Goal: Use online tool/utility: Utilize a website feature to perform a specific function

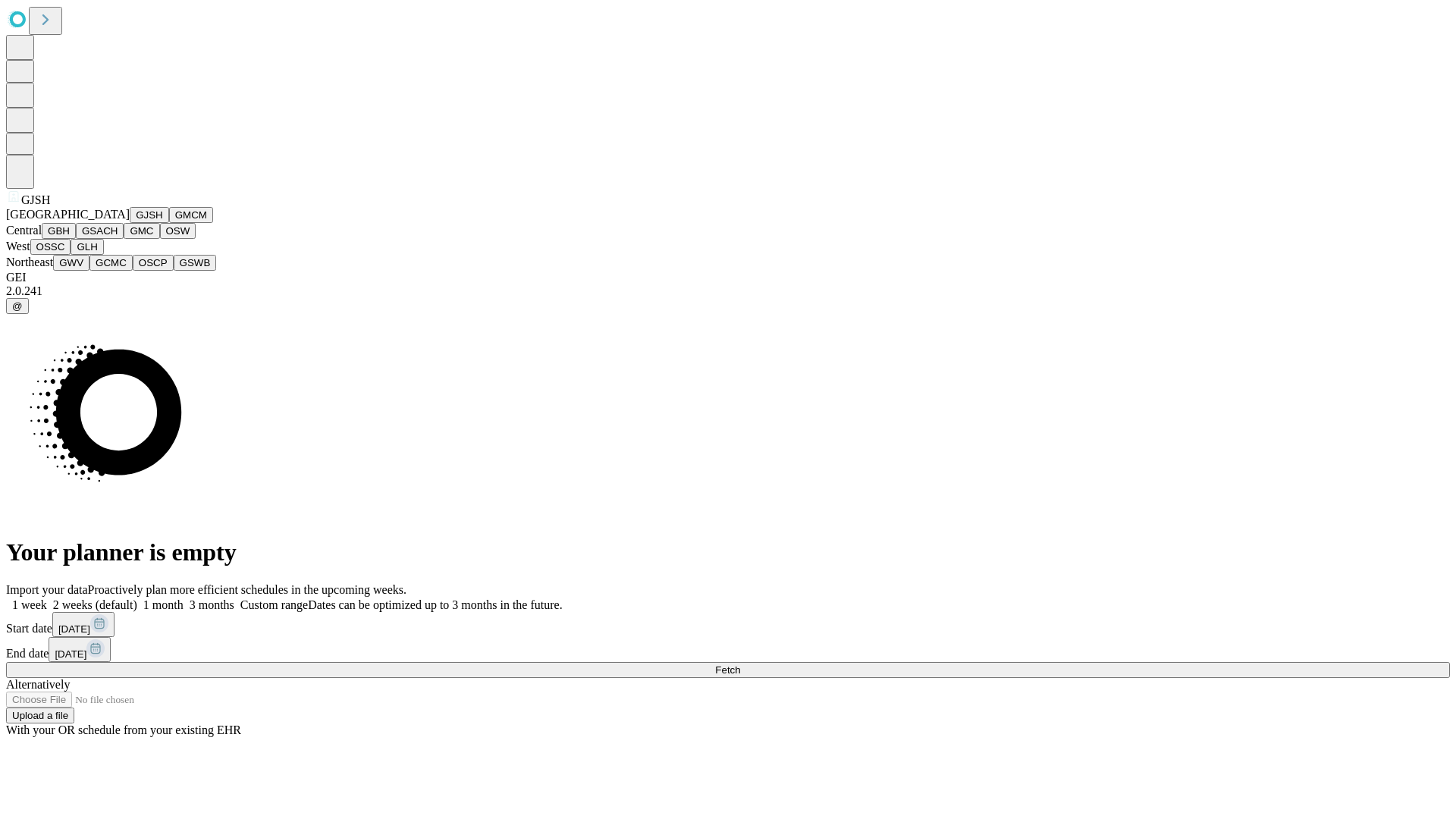
click at [130, 223] on button "GJSH" at bounding box center [149, 215] width 39 height 16
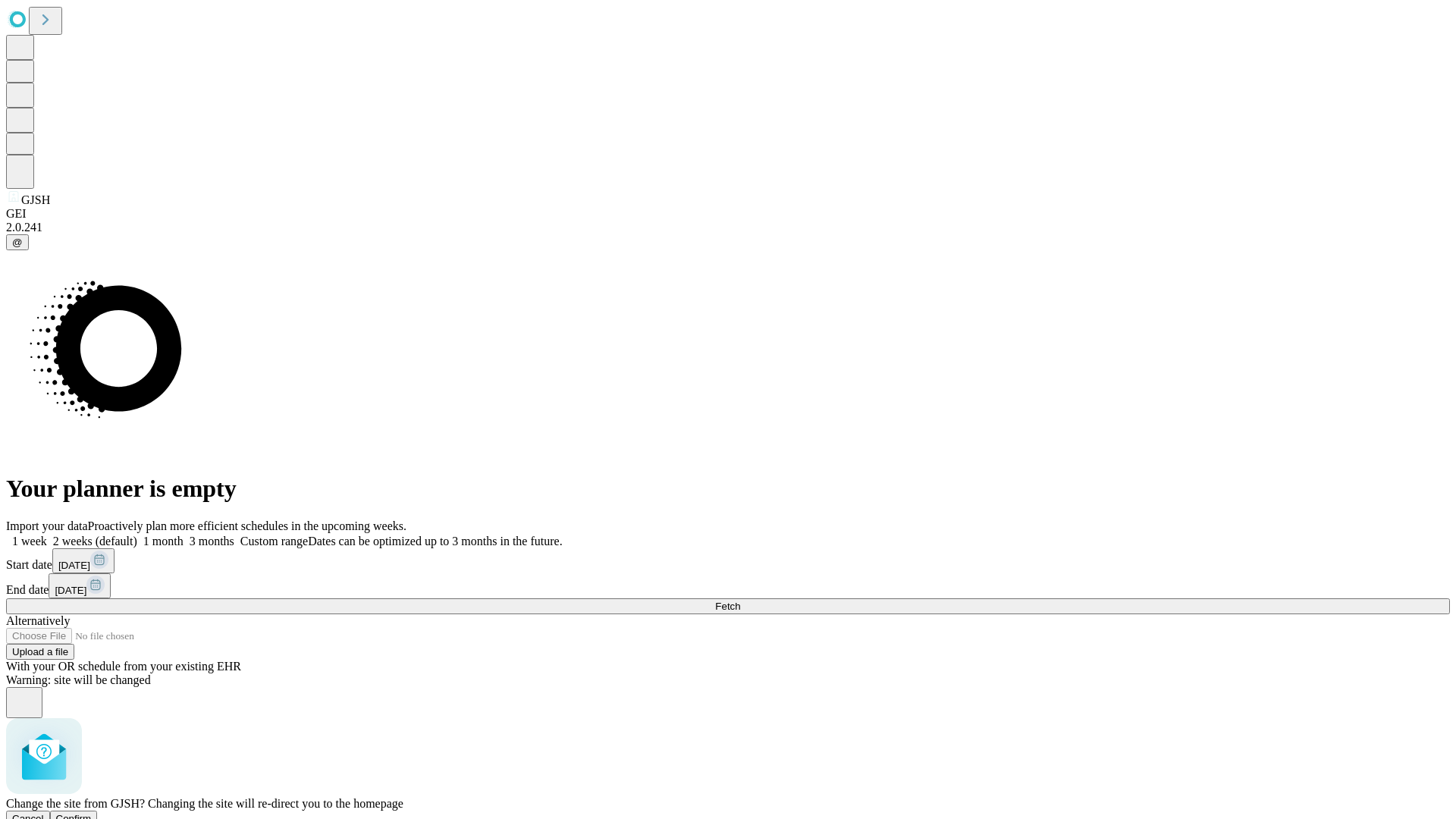
click at [91, 812] on span "Confirm" at bounding box center [74, 818] width 35 height 11
click at [184, 534] on label "1 month" at bounding box center [161, 541] width 47 height 13
click at [740, 601] on span "Fetch" at bounding box center [727, 606] width 25 height 11
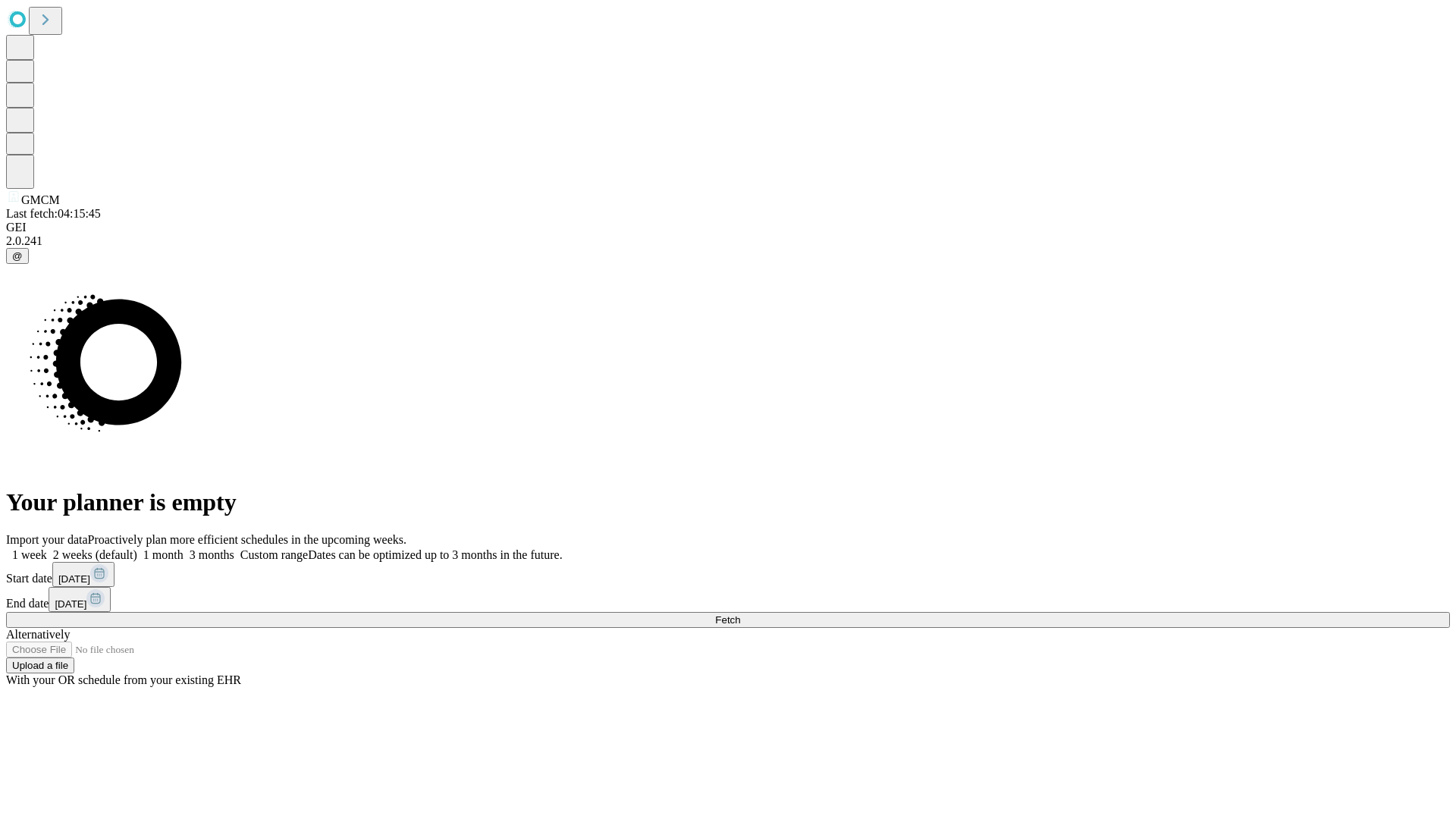
click at [184, 548] on label "1 month" at bounding box center [161, 555] width 47 height 13
click at [740, 614] on span "Fetch" at bounding box center [727, 619] width 25 height 11
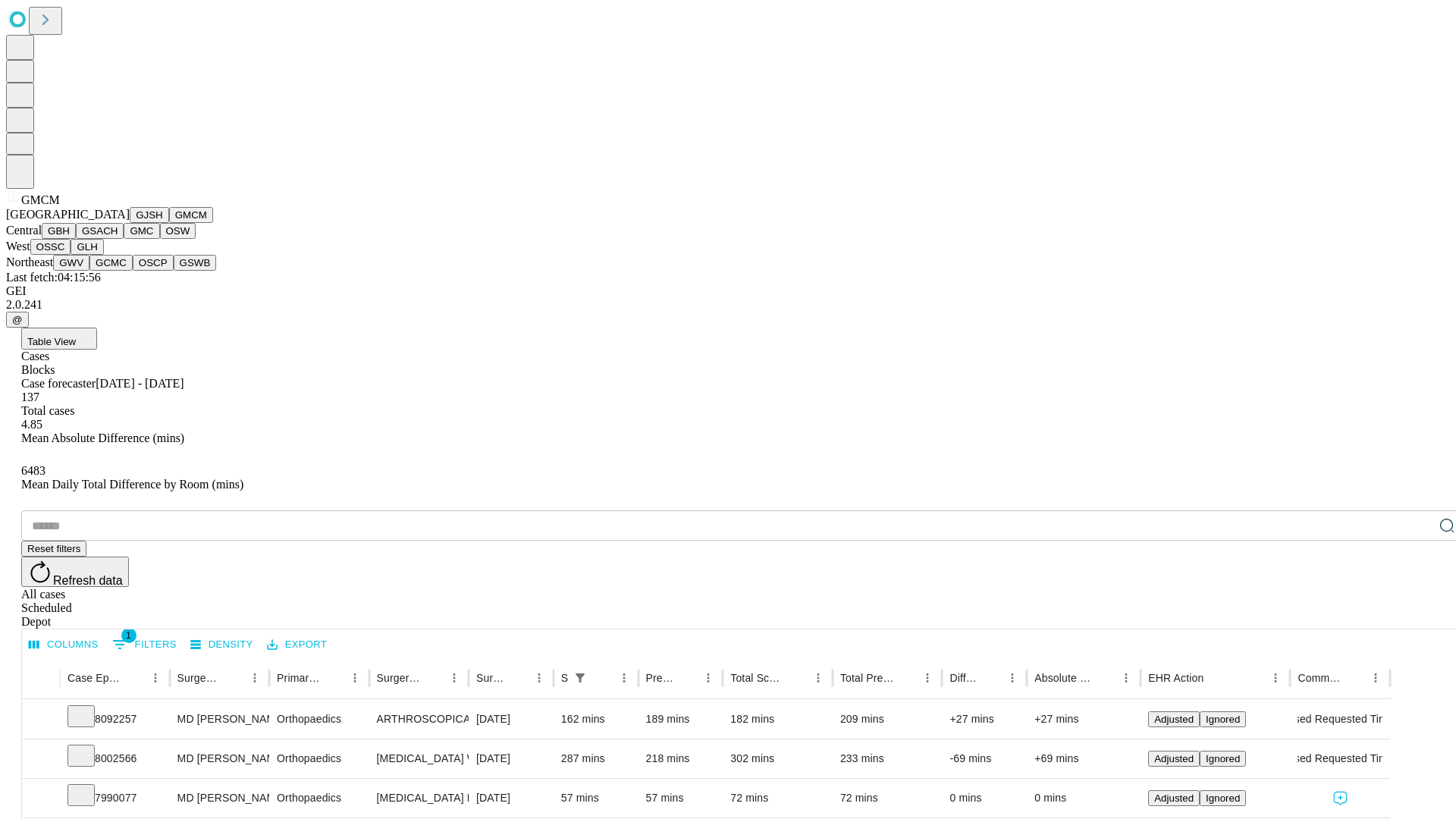
click at [76, 239] on button "GBH" at bounding box center [59, 230] width 35 height 16
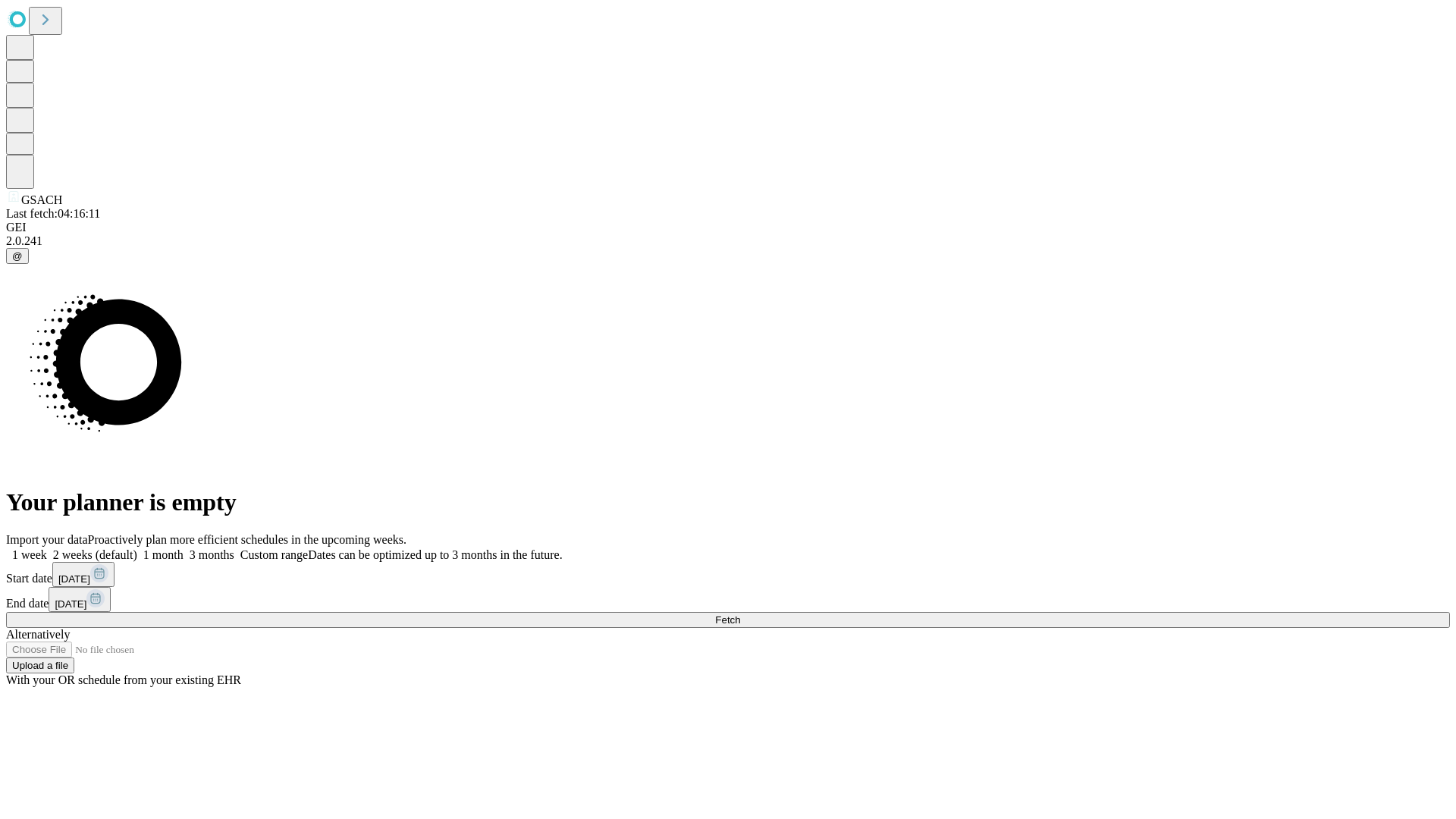
click at [740, 614] on span "Fetch" at bounding box center [727, 619] width 25 height 11
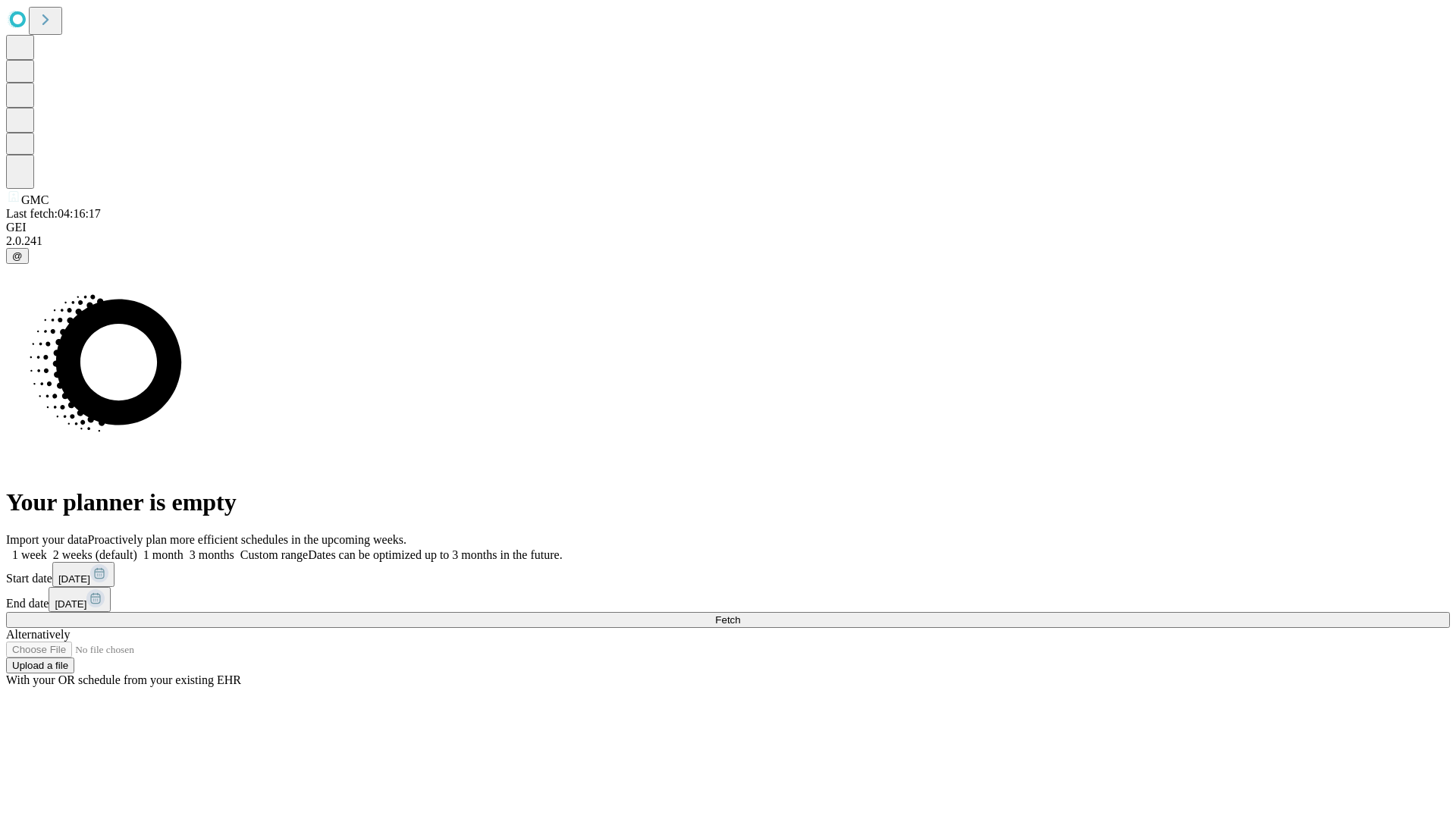
click at [184, 548] on label "1 month" at bounding box center [161, 555] width 47 height 13
click at [740, 614] on span "Fetch" at bounding box center [727, 619] width 25 height 11
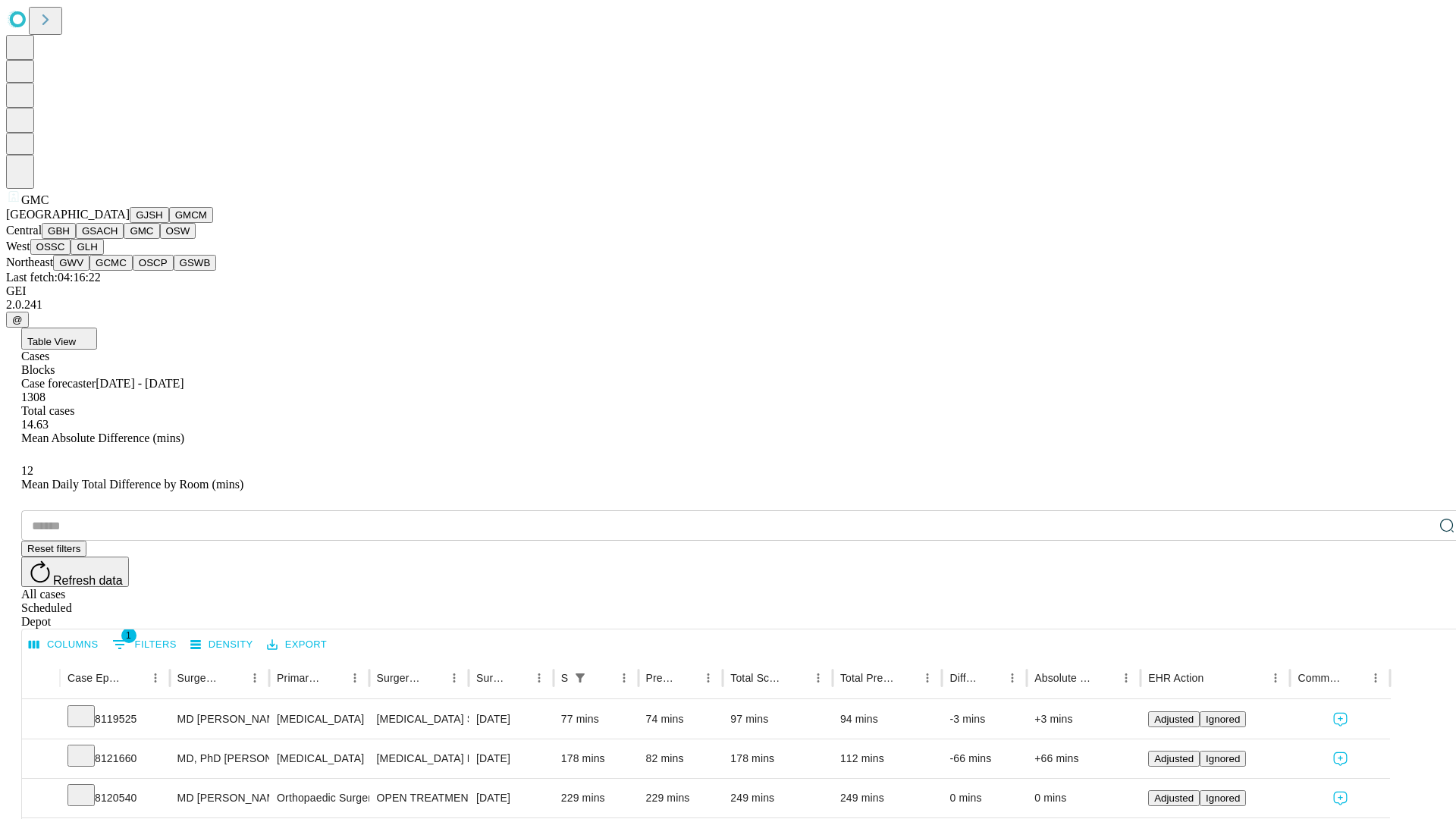
click at [160, 239] on button "OSW" at bounding box center [177, 230] width 36 height 16
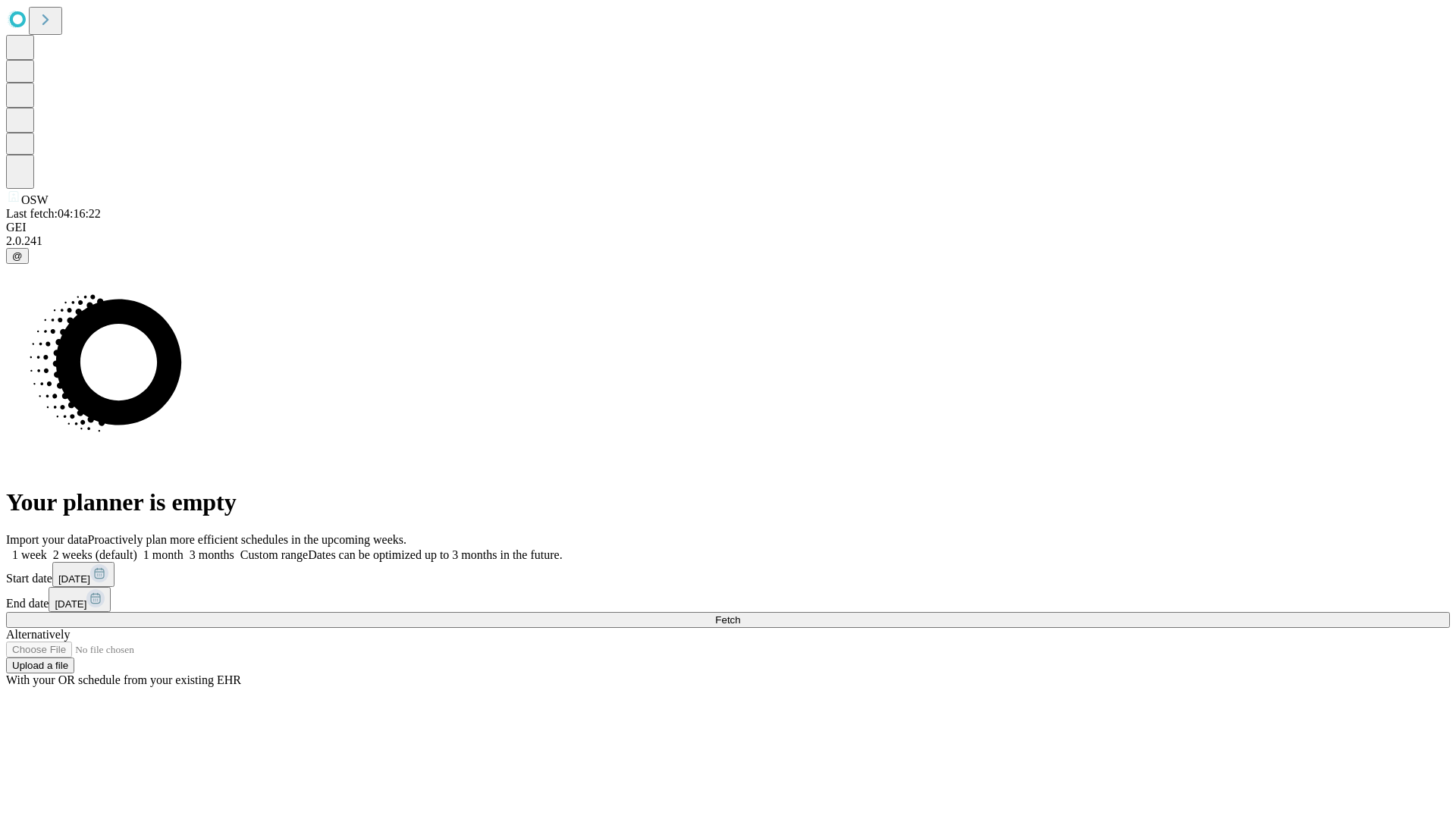
click at [184, 548] on label "1 month" at bounding box center [161, 555] width 47 height 13
click at [740, 614] on span "Fetch" at bounding box center [727, 619] width 25 height 11
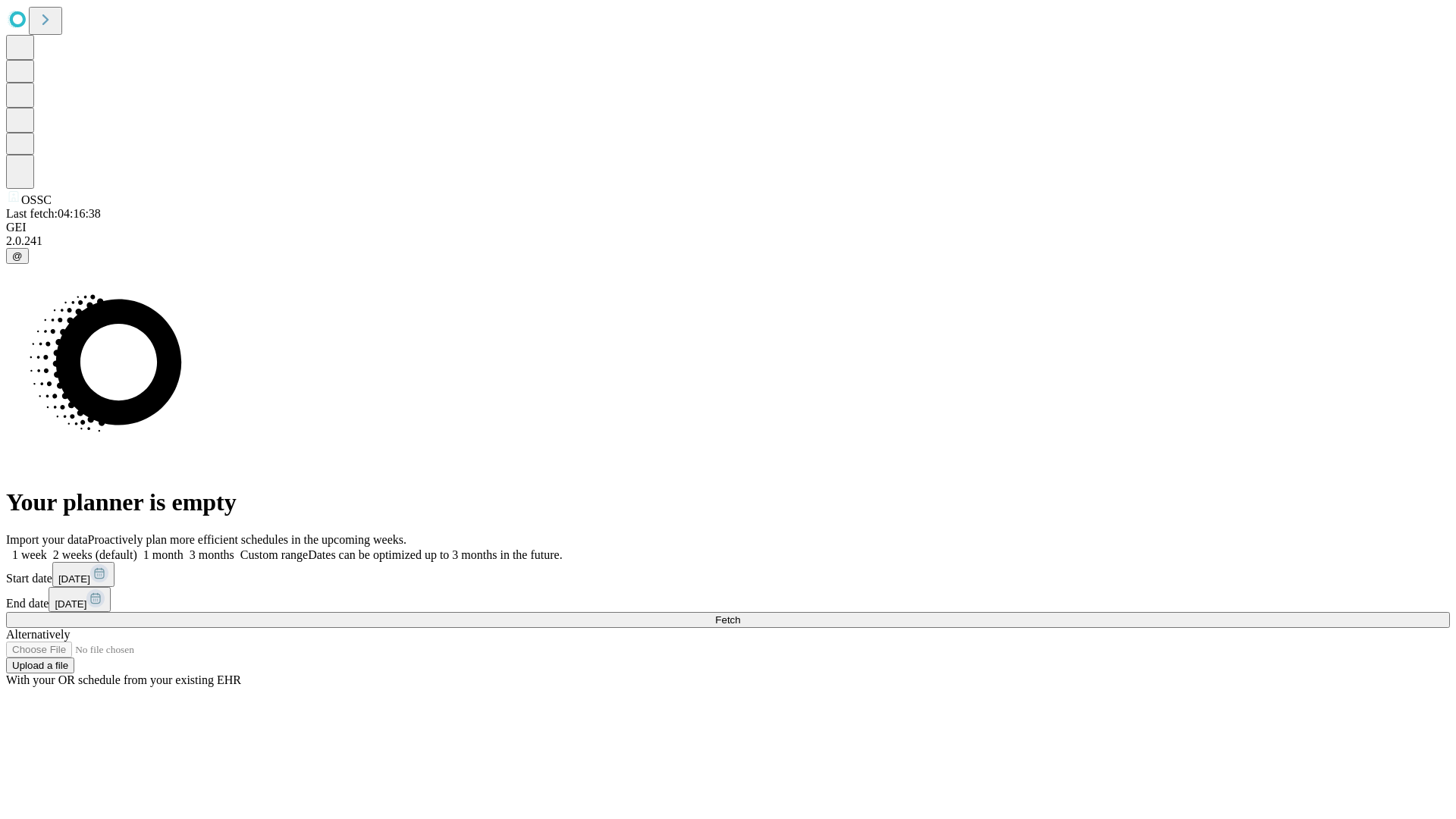
click at [184, 548] on label "1 month" at bounding box center [161, 555] width 47 height 13
click at [740, 614] on span "Fetch" at bounding box center [727, 619] width 25 height 11
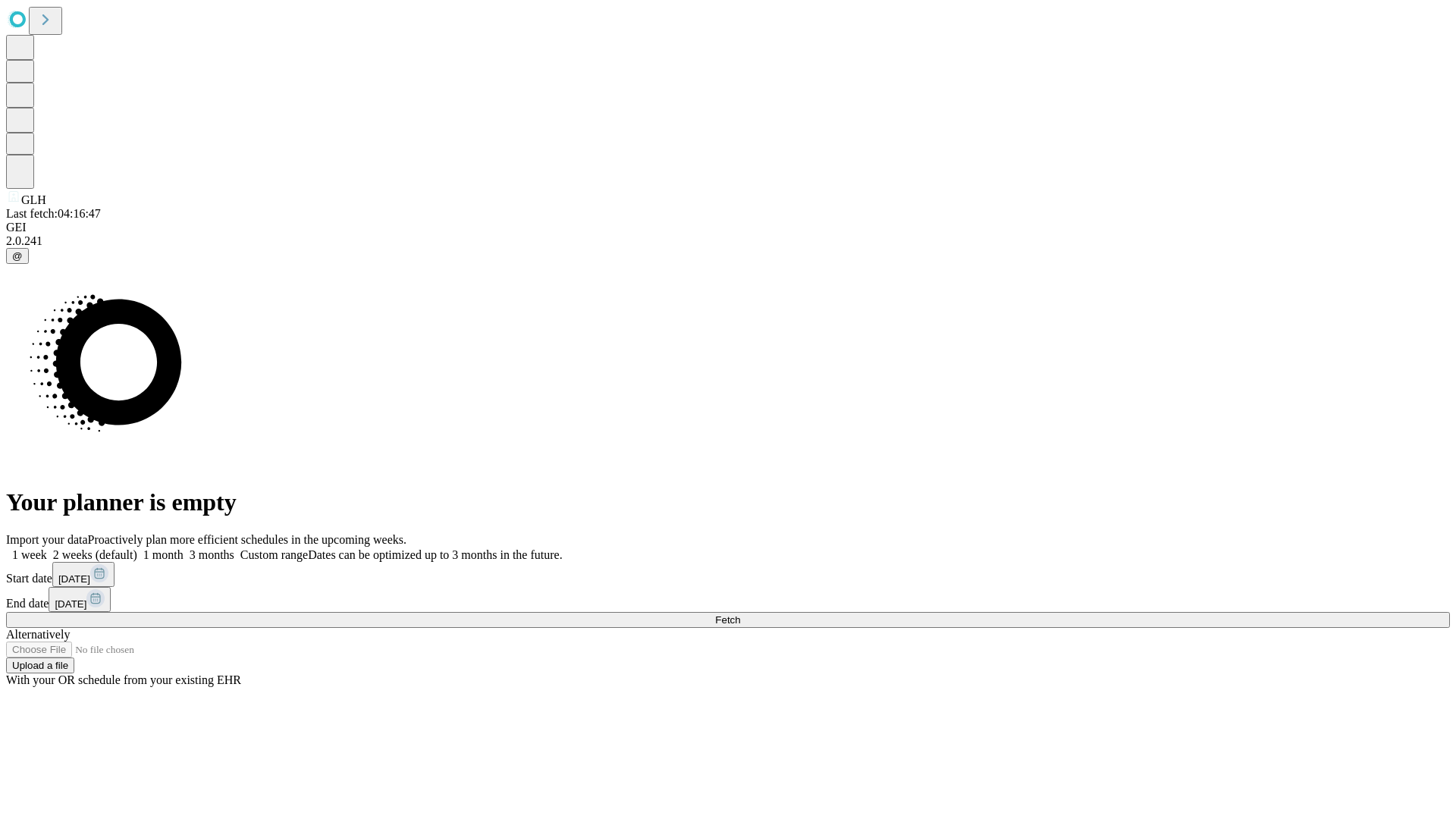
click at [184, 548] on label "1 month" at bounding box center [161, 555] width 47 height 13
click at [740, 614] on span "Fetch" at bounding box center [727, 619] width 25 height 11
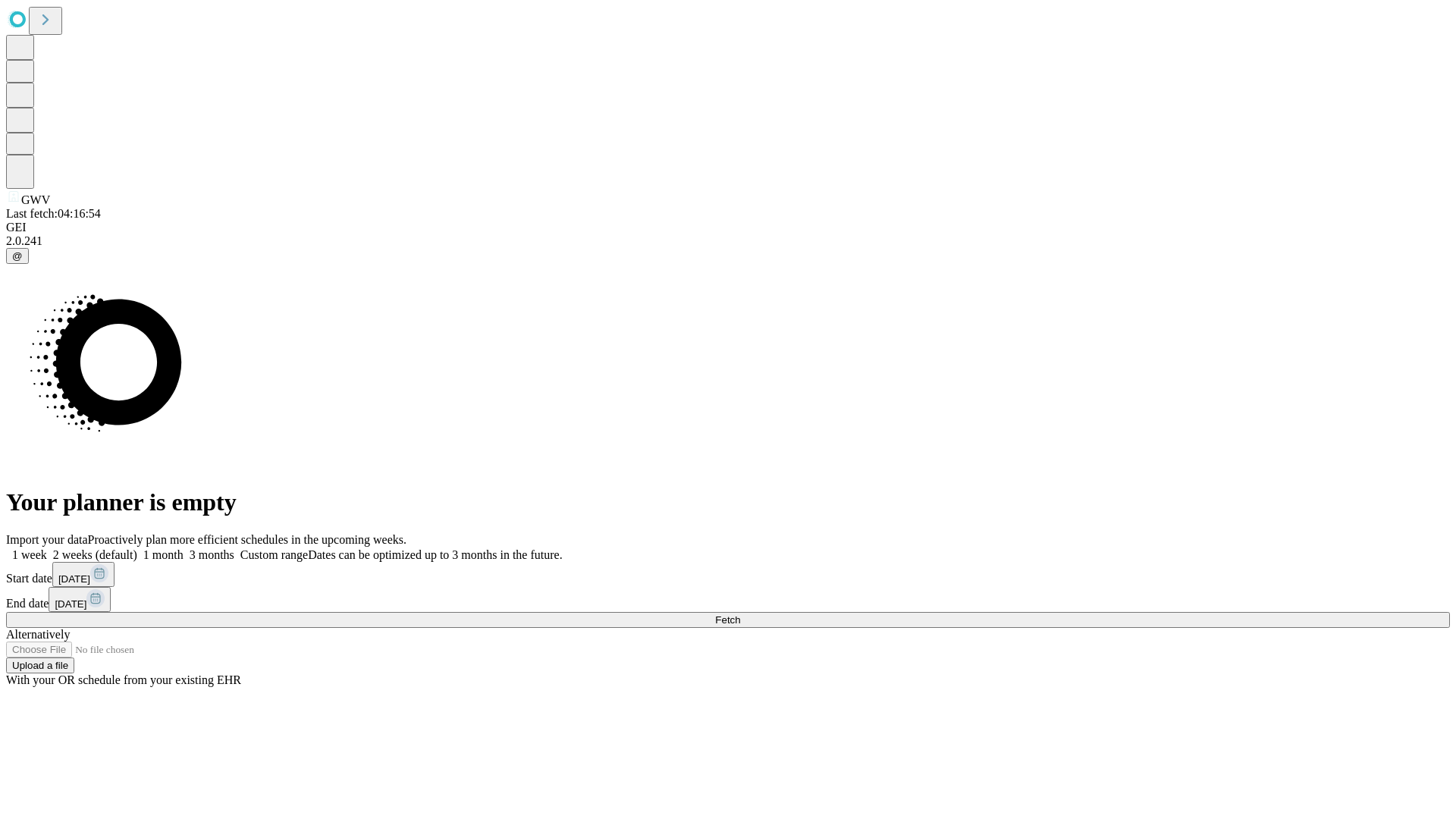
click at [184, 548] on label "1 month" at bounding box center [161, 555] width 47 height 13
click at [740, 614] on span "Fetch" at bounding box center [727, 619] width 25 height 11
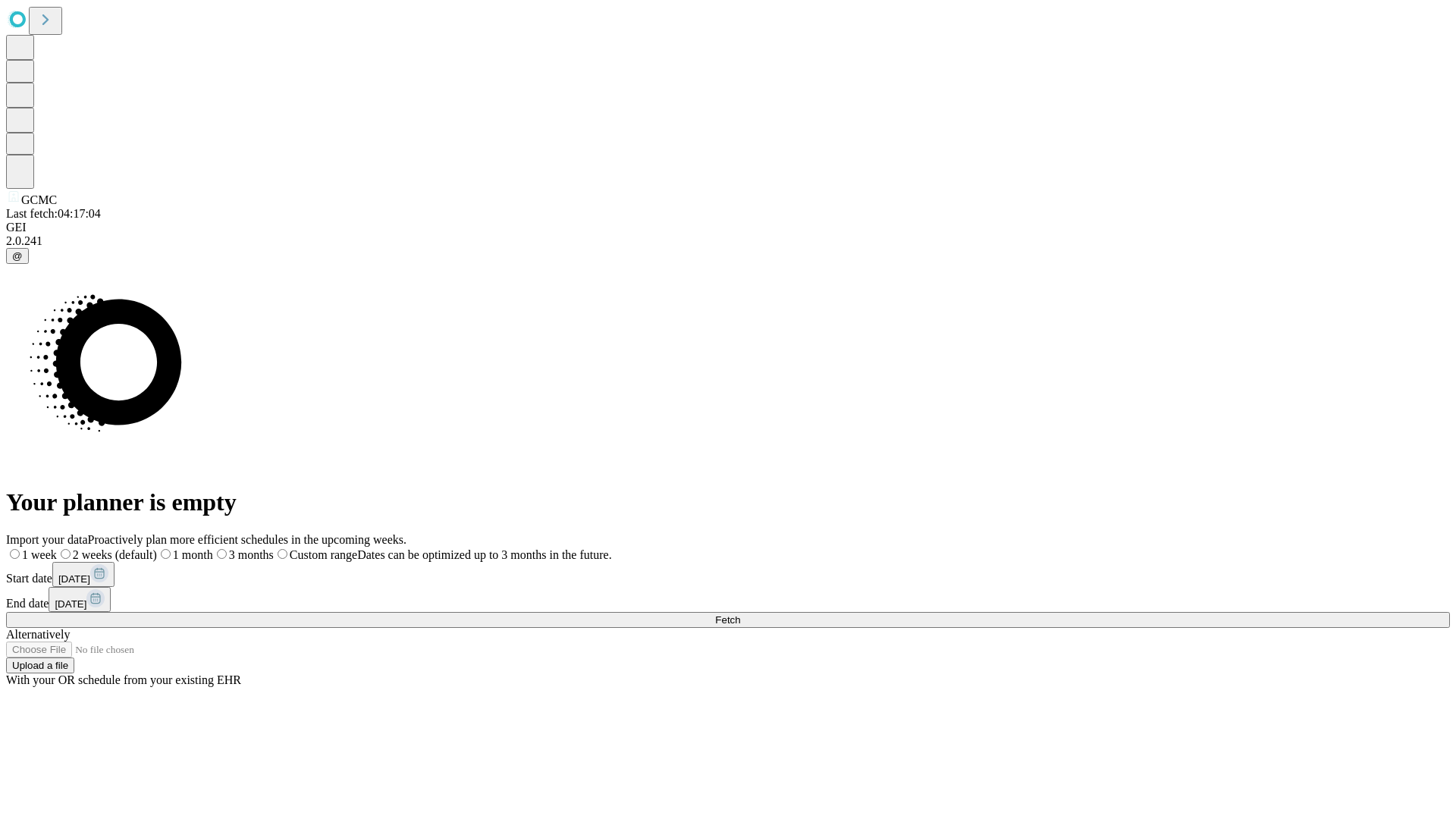
click at [213, 548] on label "1 month" at bounding box center [185, 555] width 56 height 13
click at [740, 614] on span "Fetch" at bounding box center [727, 619] width 25 height 11
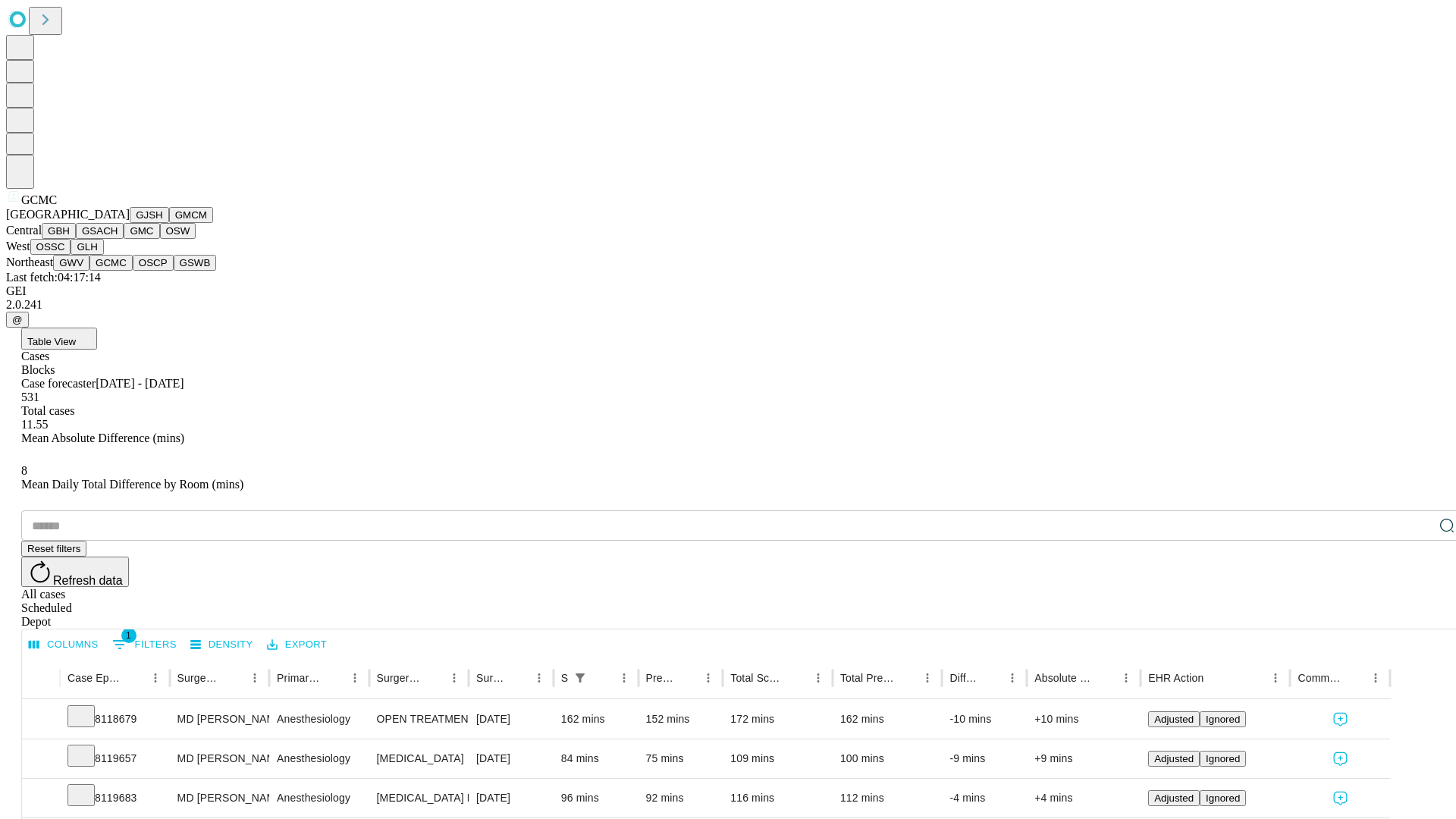
click at [133, 271] on button "OSCP" at bounding box center [153, 262] width 41 height 16
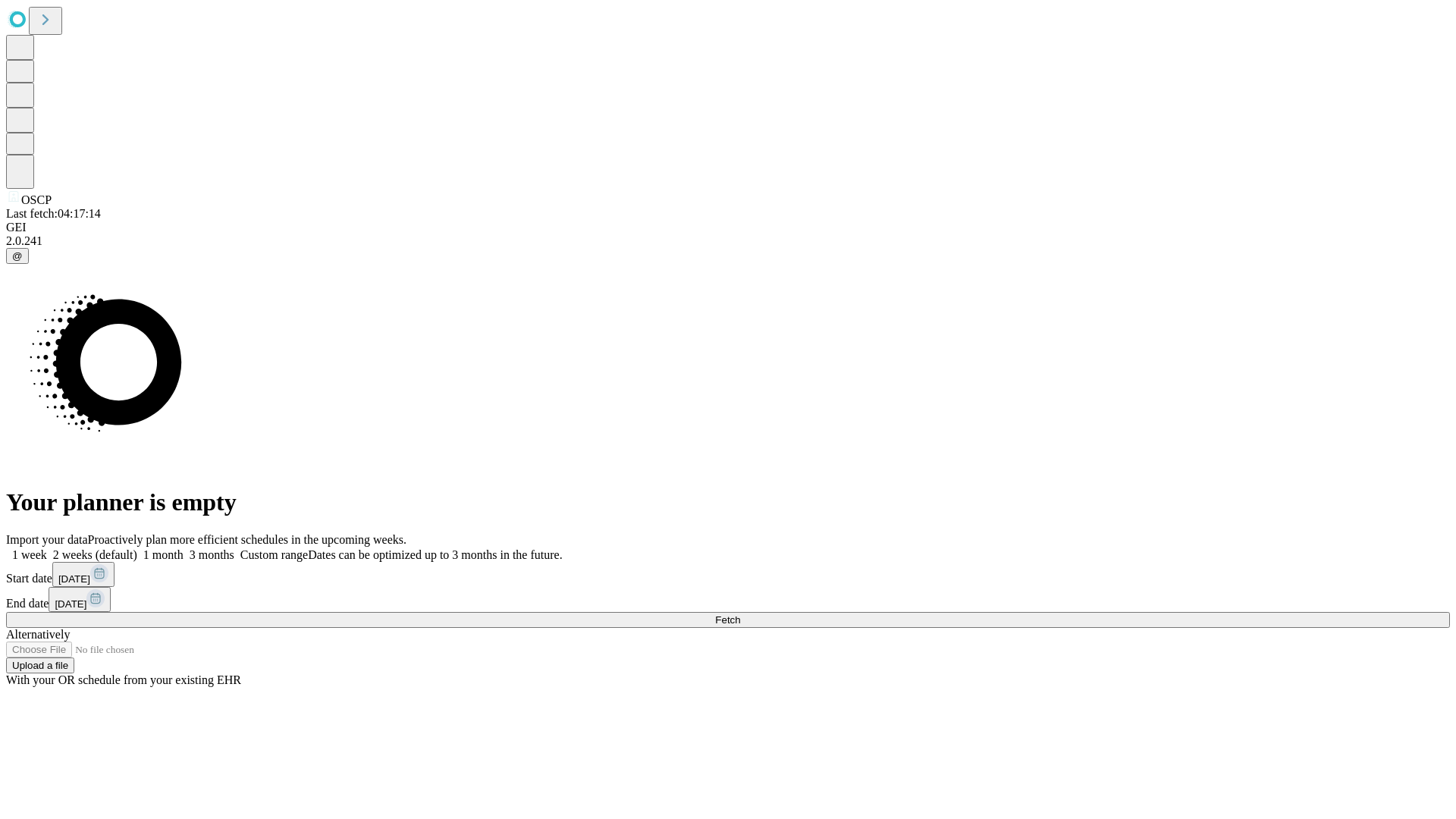
click at [184, 548] on label "1 month" at bounding box center [161, 555] width 47 height 13
click at [740, 614] on span "Fetch" at bounding box center [727, 619] width 25 height 11
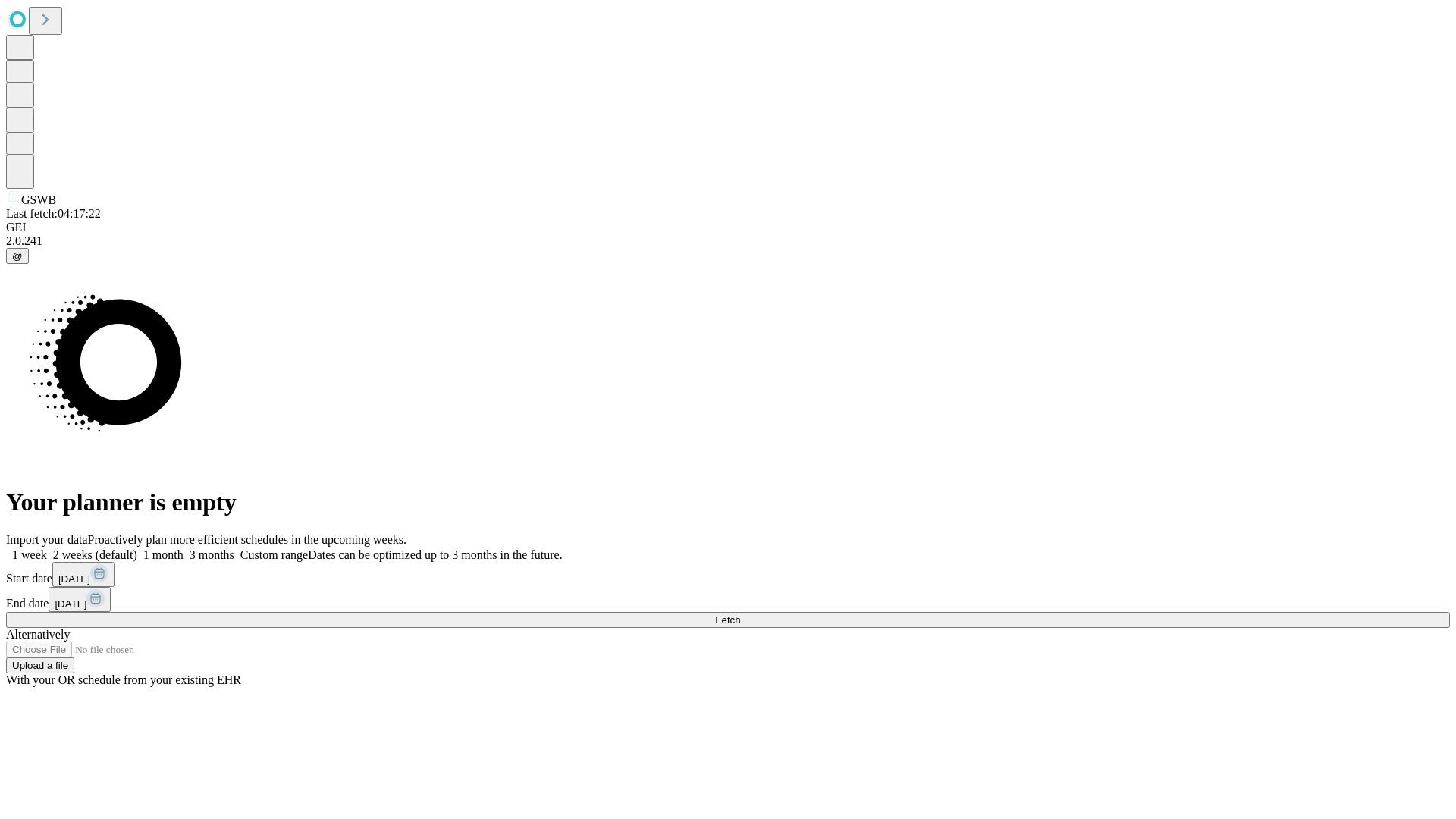
click at [184, 548] on label "1 month" at bounding box center [161, 555] width 47 height 13
click at [740, 614] on span "Fetch" at bounding box center [727, 619] width 25 height 11
